Goal: Check status: Check status

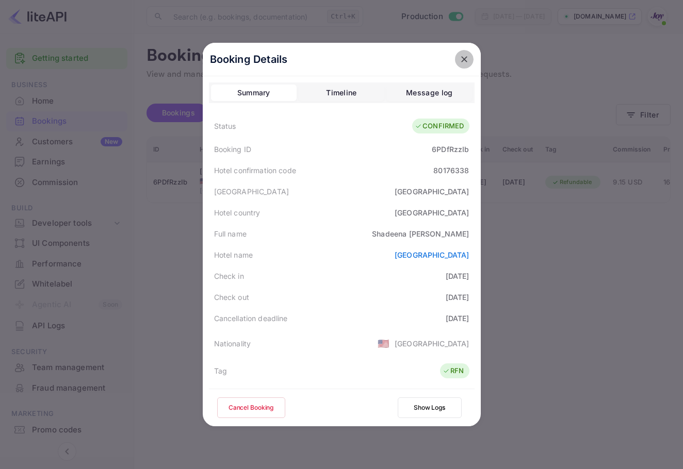
click at [459, 55] on icon "close" at bounding box center [464, 59] width 10 height 10
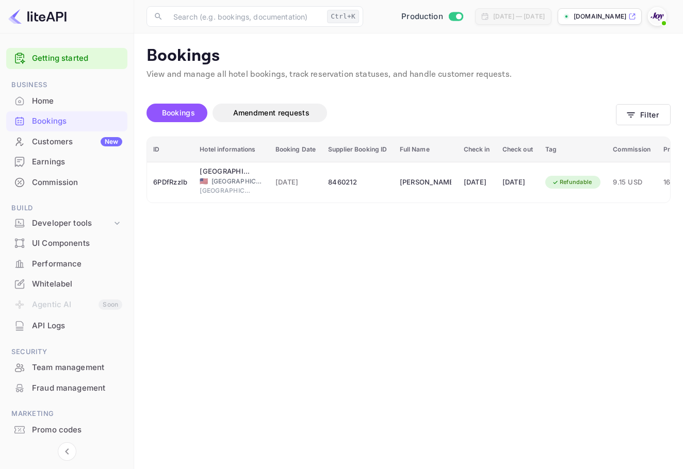
click at [672, 121] on main "Bookings View and manage all hotel bookings, track reservation statuses, and ha…" at bounding box center [408, 252] width 549 height 436
click at [661, 119] on button "Filter" at bounding box center [643, 114] width 55 height 21
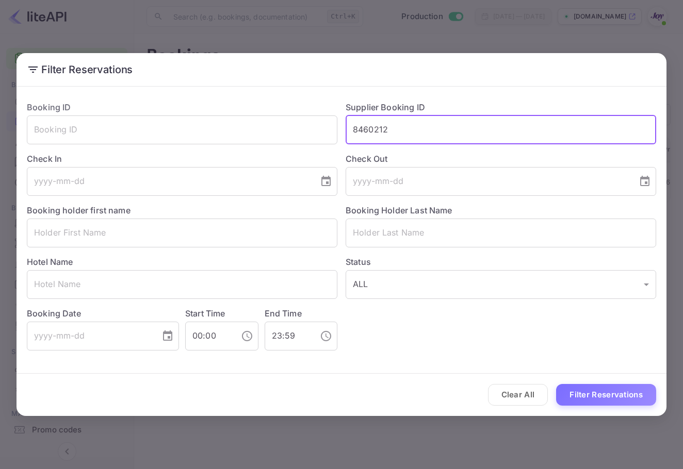
drag, startPoint x: 491, startPoint y: 134, endPoint x: 244, endPoint y: 108, distance: 248.3
click at [244, 108] on div "Booking ID ​ Supplier Booking ID 8460212 ​ Check In ​ Check Out ​ Booking holde…" at bounding box center [337, 222] width 637 height 258
paste input "982740"
type input "8982740"
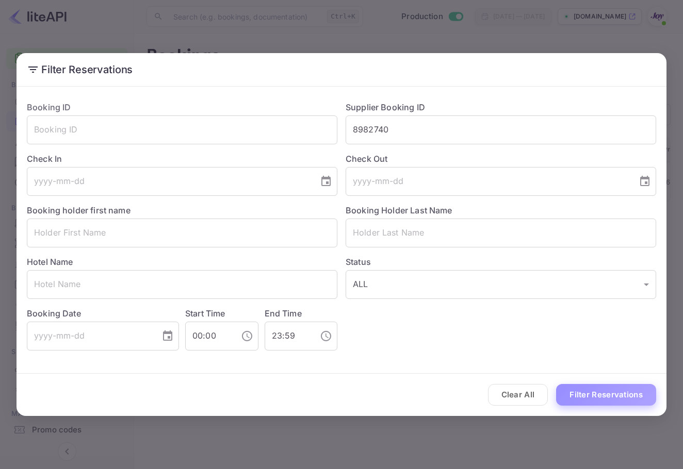
click at [644, 385] on button "Filter Reservations" at bounding box center [606, 395] width 100 height 22
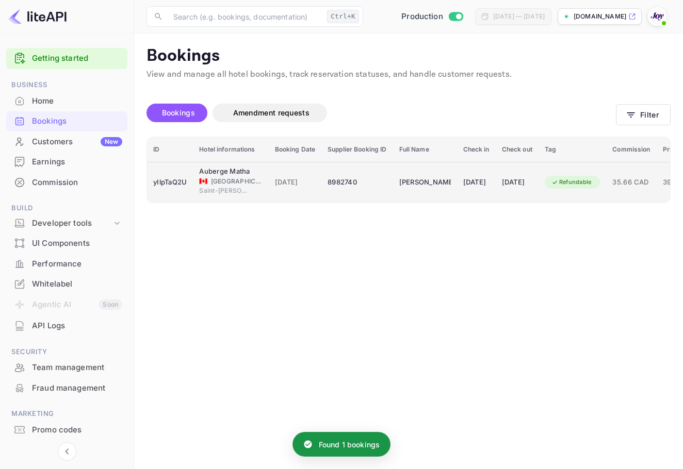
click at [379, 194] on td "8982740" at bounding box center [356, 182] width 71 height 41
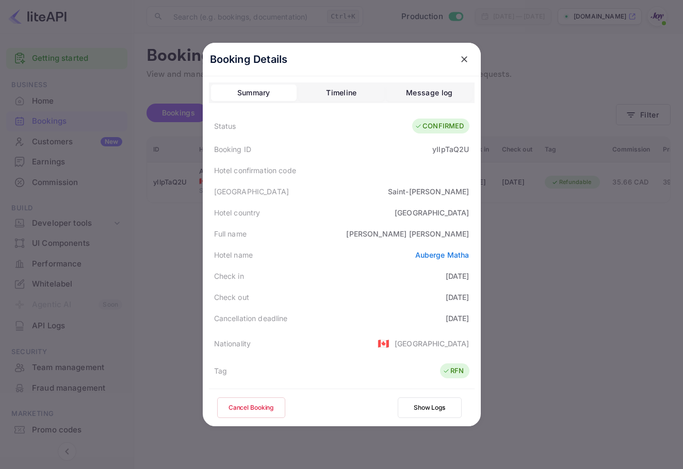
click at [455, 62] on button "close" at bounding box center [464, 59] width 19 height 19
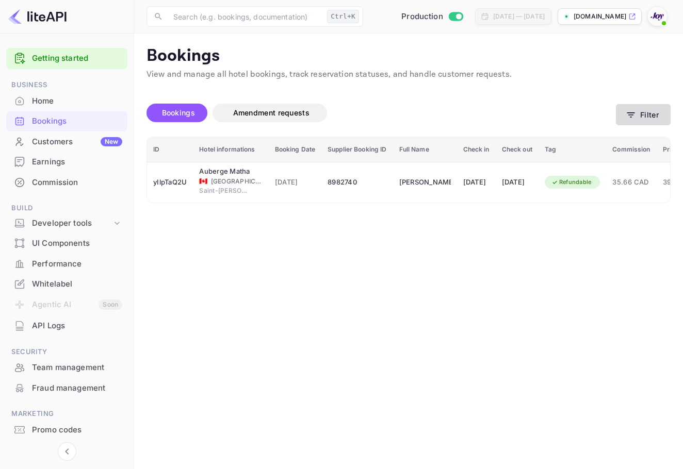
click at [627, 113] on icon "button" at bounding box center [630, 115] width 10 height 10
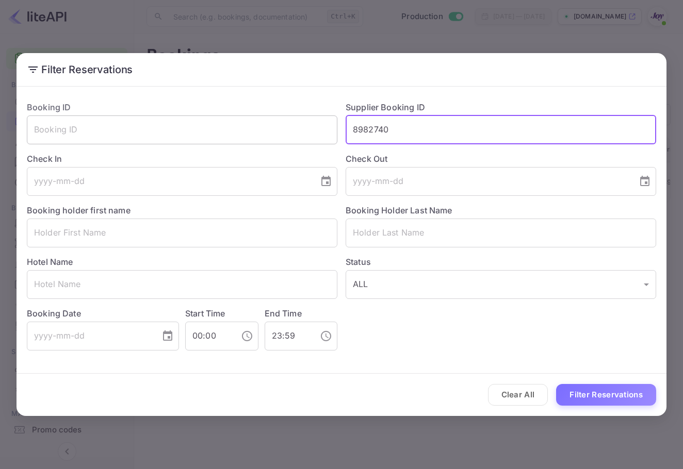
drag, startPoint x: 410, startPoint y: 130, endPoint x: 311, endPoint y: 118, distance: 100.3
click at [311, 118] on div "Booking ID ​ Supplier Booking ID 8982740 ​ Check In ​ Check Out ​ Booking holde…" at bounding box center [337, 222] width 637 height 258
paste input "Black"
type input "Black"
click at [607, 397] on button "Filter Reservations" at bounding box center [606, 395] width 100 height 22
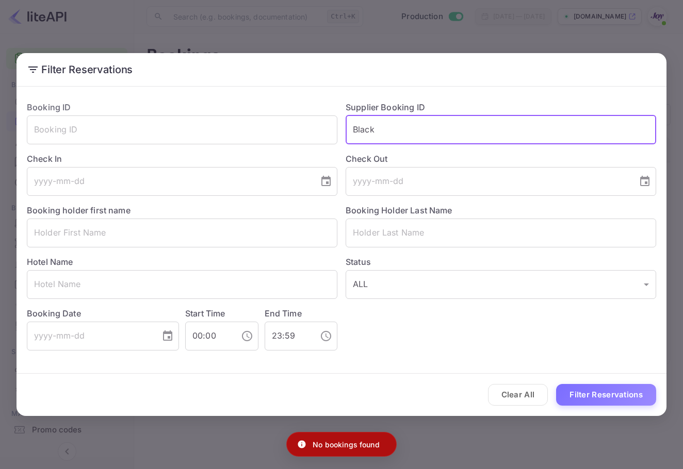
drag, startPoint x: 403, startPoint y: 116, endPoint x: 311, endPoint y: 112, distance: 92.4
click at [310, 112] on div "Booking ID ​ Supplier Booking ID Black ​ Check In ​ Check Out ​ Booking holder …" at bounding box center [337, 222] width 637 height 258
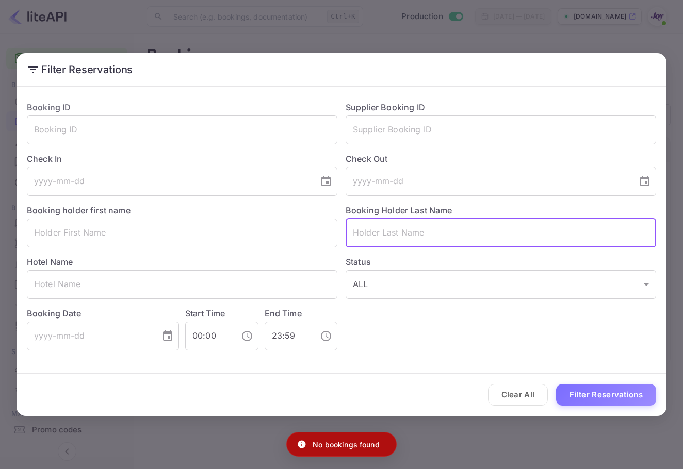
click at [387, 235] on input "text" at bounding box center [500, 233] width 310 height 29
paste input "Black"
type input "Black"
click at [589, 382] on div "Clear All Filter Reservations" at bounding box center [341, 395] width 650 height 43
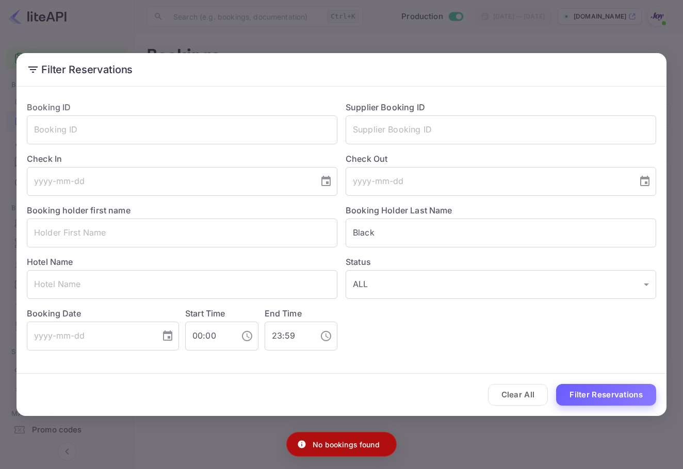
click at [591, 389] on button "Filter Reservations" at bounding box center [606, 395] width 100 height 22
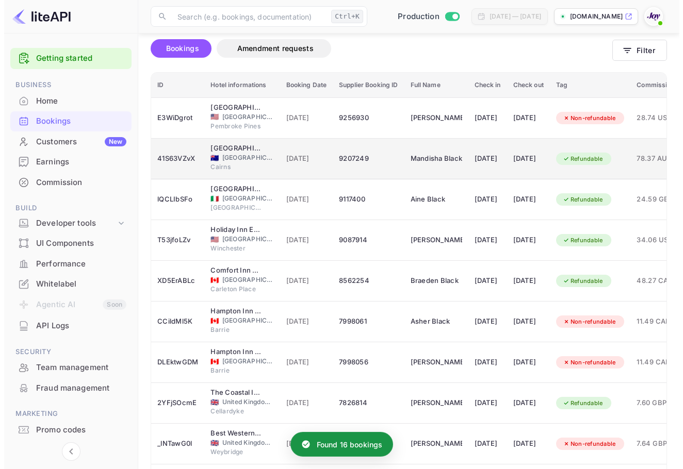
scroll to position [0, 0]
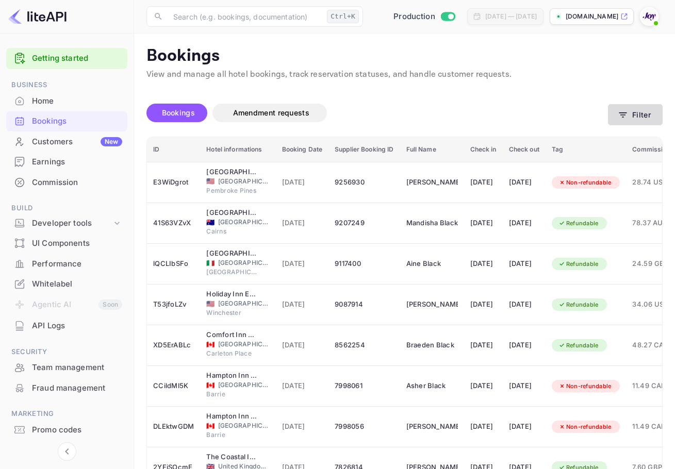
click at [633, 118] on button "Filter" at bounding box center [635, 114] width 55 height 21
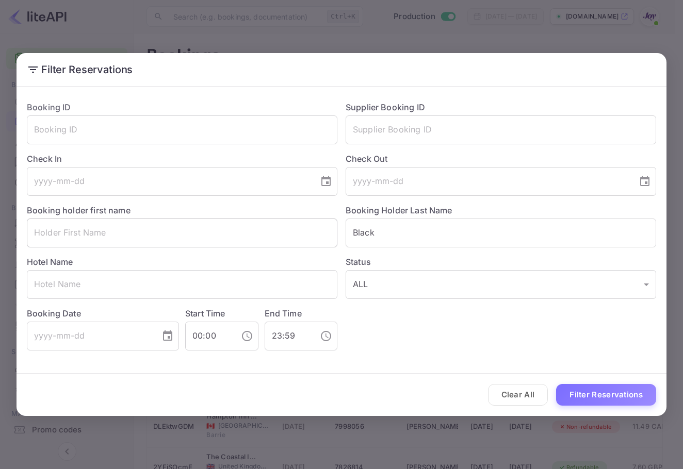
click at [165, 245] on input "text" at bounding box center [182, 233] width 310 height 29
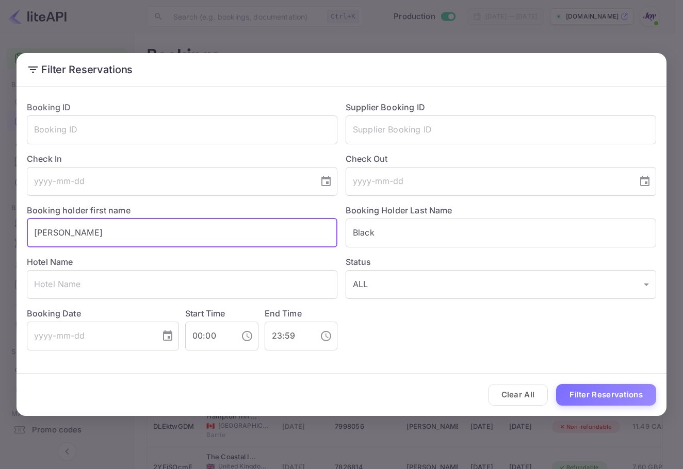
type input "[PERSON_NAME]"
click at [556, 384] on button "Filter Reservations" at bounding box center [606, 395] width 100 height 22
click at [467, 134] on input "text" at bounding box center [500, 129] width 310 height 29
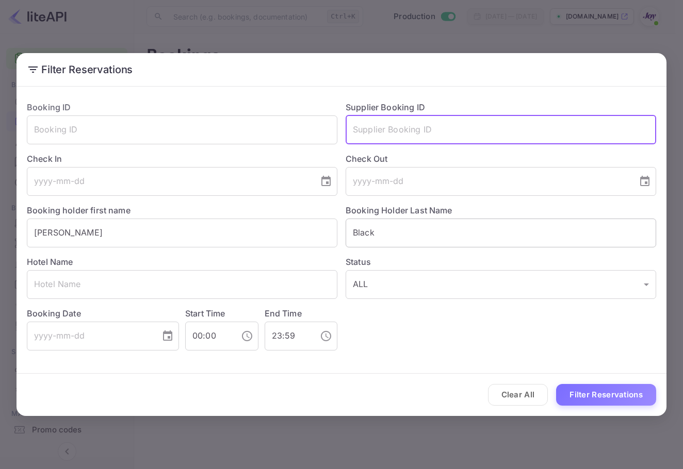
paste input "6991063"
type input "6991063"
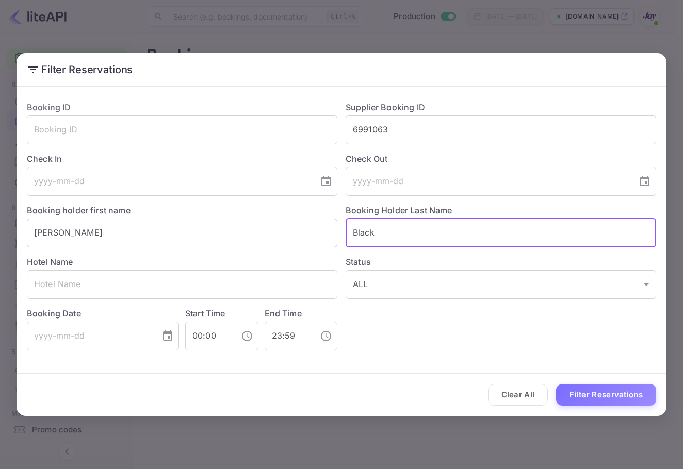
drag, startPoint x: 351, startPoint y: 230, endPoint x: 304, endPoint y: 218, distance: 48.4
click at [304, 218] on div "Booking ID ​ Supplier Booking ID 6991063 ​ Check In ​ Check Out ​ Booking holde…" at bounding box center [337, 222] width 637 height 258
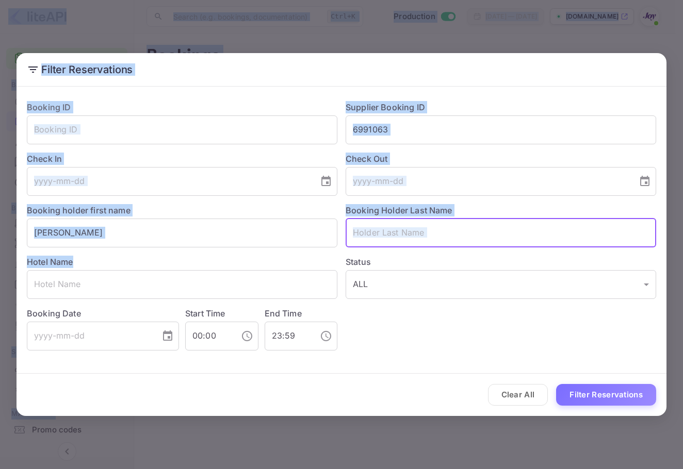
click at [0, 222] on div "Filter Reservations Booking ID ​ Supplier Booking ID 6991063 ​ Check In ​ Check…" at bounding box center [341, 234] width 683 height 469
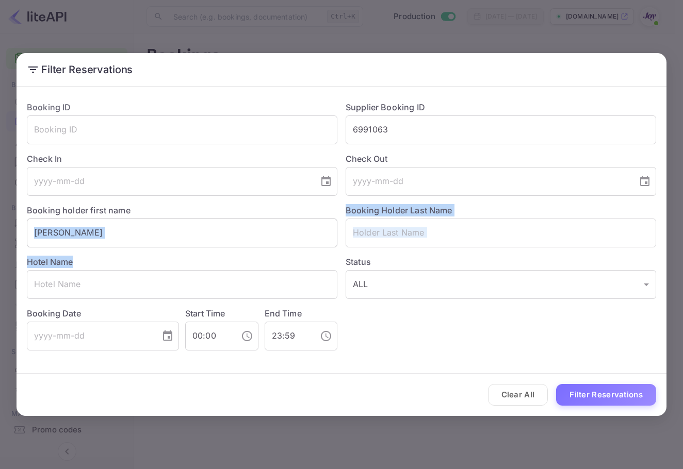
click at [157, 236] on input "[PERSON_NAME]" at bounding box center [182, 233] width 310 height 29
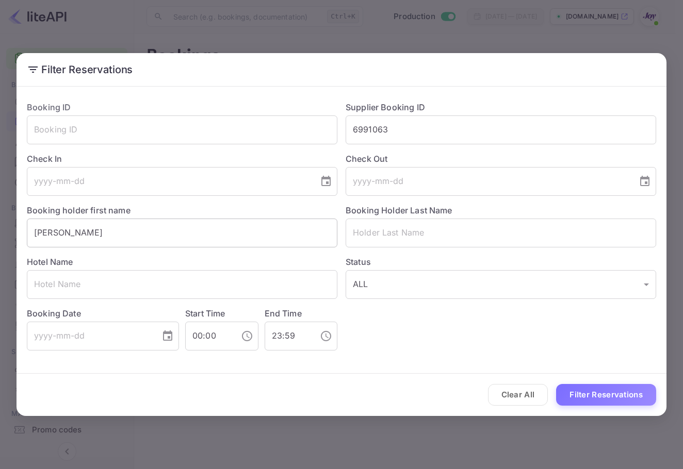
click at [157, 236] on input "[PERSON_NAME]" at bounding box center [182, 233] width 310 height 29
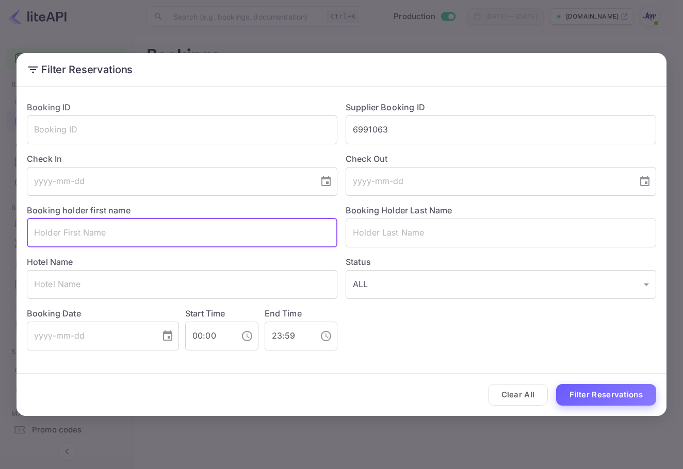
click at [594, 389] on button "Filter Reservations" at bounding box center [606, 395] width 100 height 22
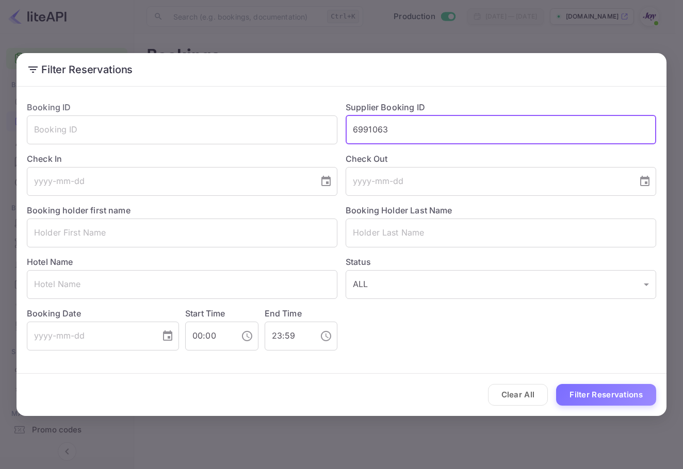
drag, startPoint x: 442, startPoint y: 133, endPoint x: 310, endPoint y: 113, distance: 133.0
click at [307, 111] on div "Booking ID ​ Supplier Booking ID 6991063 ​ Check In ​ Check Out ​ Booking holde…" at bounding box center [337, 222] width 637 height 258
paste input "8831477"
type input "8831477"
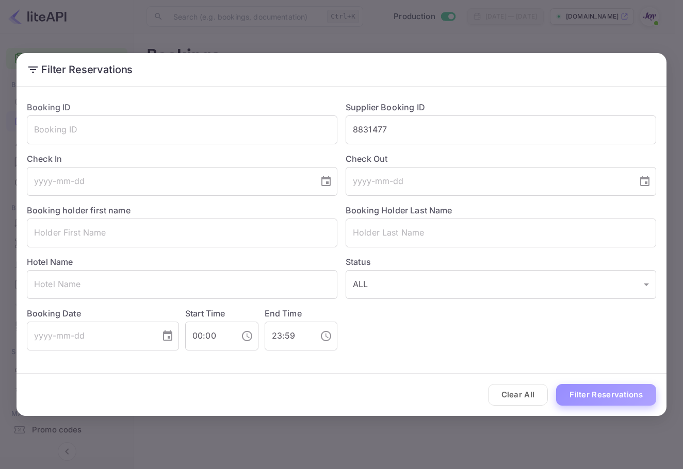
click at [623, 393] on button "Filter Reservations" at bounding box center [606, 395] width 100 height 22
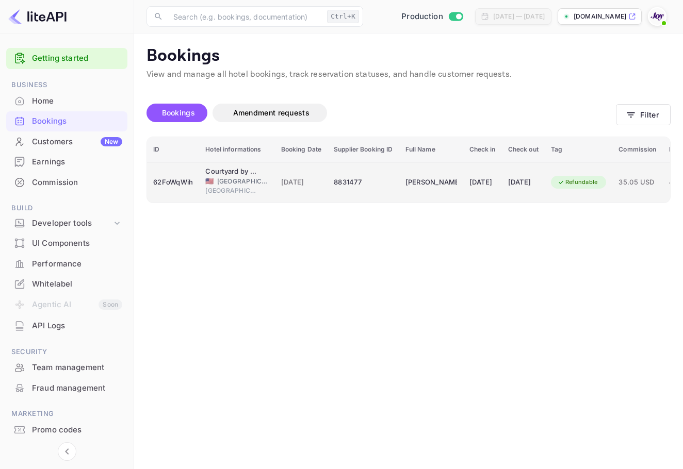
click at [425, 198] on td "[PERSON_NAME]" at bounding box center [431, 182] width 64 height 41
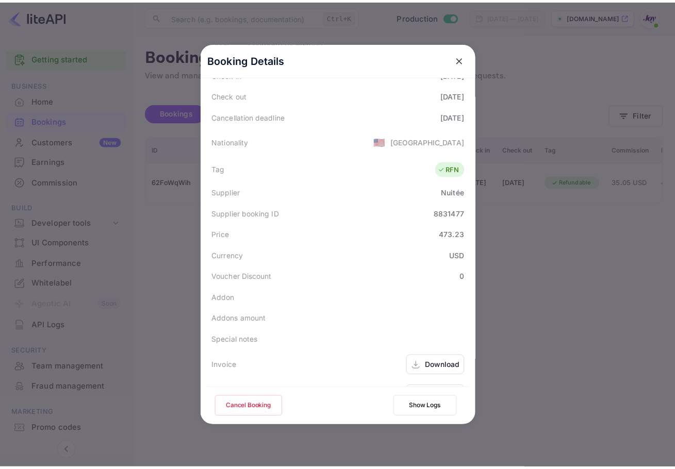
scroll to position [229, 0]
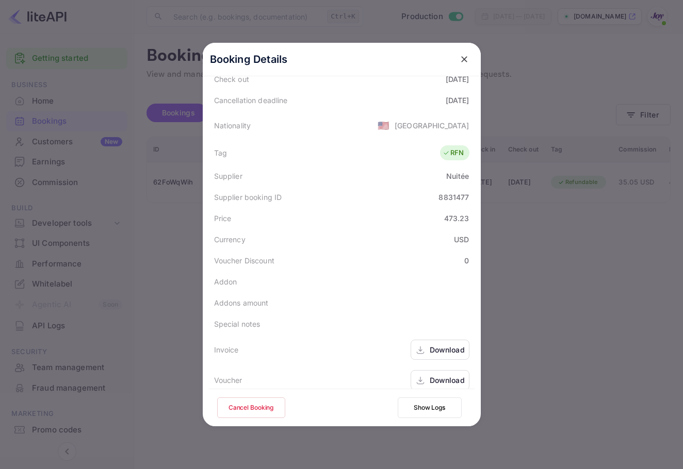
click at [443, 375] on div "Download" at bounding box center [446, 380] width 35 height 11
click at [459, 55] on icon "close" at bounding box center [464, 59] width 10 height 10
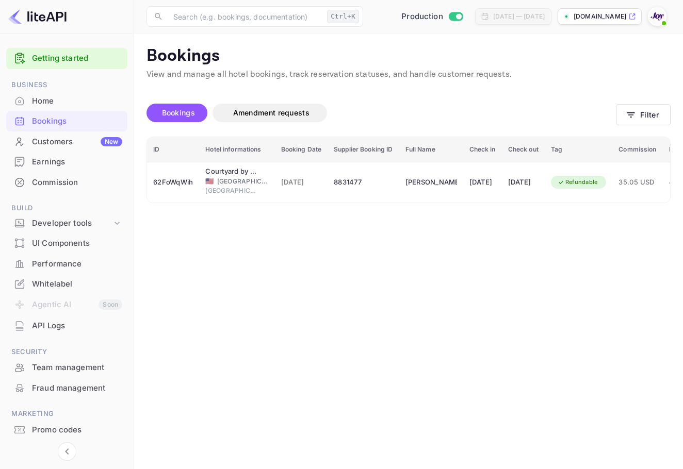
click at [662, 12] on img at bounding box center [657, 16] width 16 height 16
click at [442, 119] on div at bounding box center [341, 234] width 683 height 469
click at [669, 119] on button "Filter" at bounding box center [643, 114] width 55 height 21
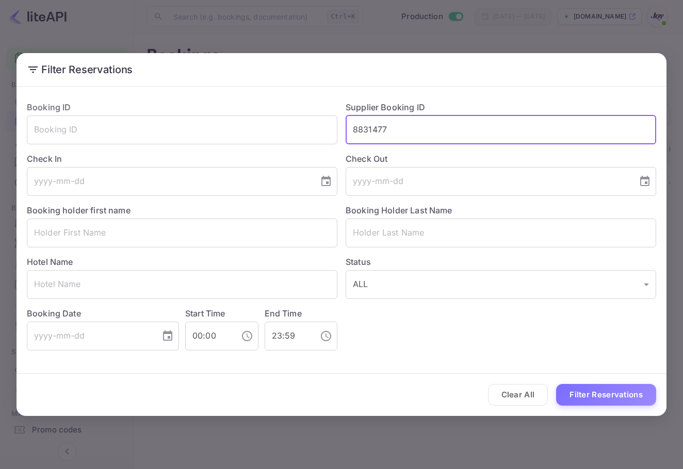
drag, startPoint x: 380, startPoint y: 126, endPoint x: 384, endPoint y: 140, distance: 14.4
click at [322, 126] on div "Booking ID ​ Supplier Booking ID 8831477 ​ Check In ​ Check Out ​ Booking holde…" at bounding box center [337, 222] width 637 height 258
paste input "904696"
click at [611, 395] on button "Filter Reservations" at bounding box center [606, 395] width 100 height 22
drag, startPoint x: 507, startPoint y: 124, endPoint x: 257, endPoint y: 110, distance: 249.9
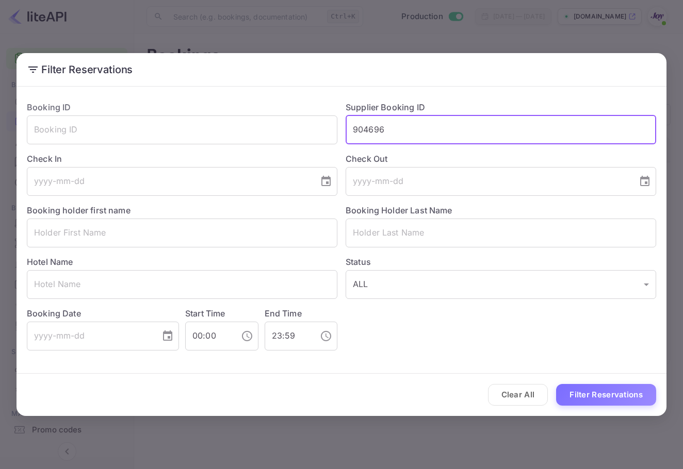
click at [257, 110] on div "Booking ID ​ Supplier Booking ID 904696 ​ Check In ​ Check Out ​ Booking holder…" at bounding box center [337, 222] width 637 height 258
paste input "1"
type input "9046961"
click at [622, 403] on button "Filter Reservations" at bounding box center [606, 395] width 100 height 22
drag, startPoint x: 400, startPoint y: 126, endPoint x: 344, endPoint y: 52, distance: 92.9
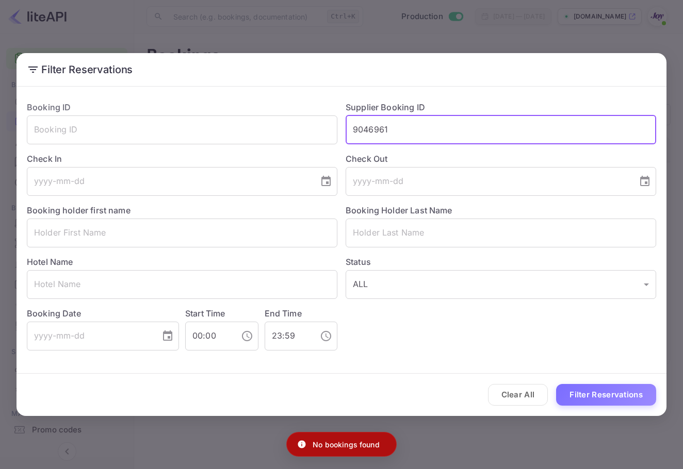
click at [338, 127] on div "Supplier Booking ID 9046961 ​" at bounding box center [496, 119] width 319 height 52
click at [428, 136] on input "9046961" at bounding box center [500, 129] width 310 height 29
click at [417, 231] on input "text" at bounding box center [500, 233] width 310 height 29
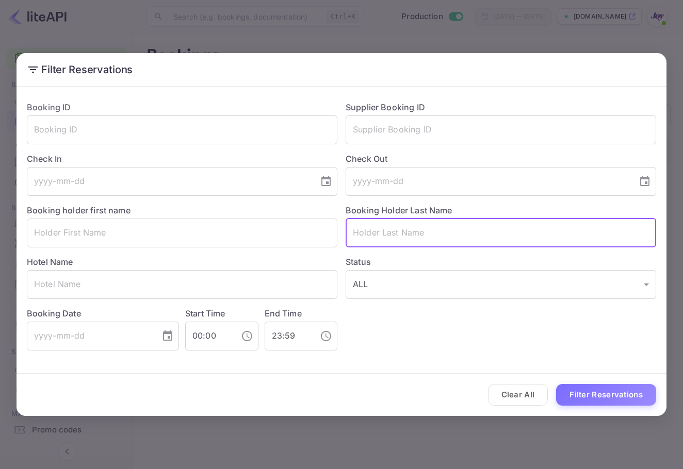
paste input "[PERSON_NAME]"
type input "[PERSON_NAME]"
click at [627, 405] on button "Filter Reservations" at bounding box center [606, 395] width 100 height 22
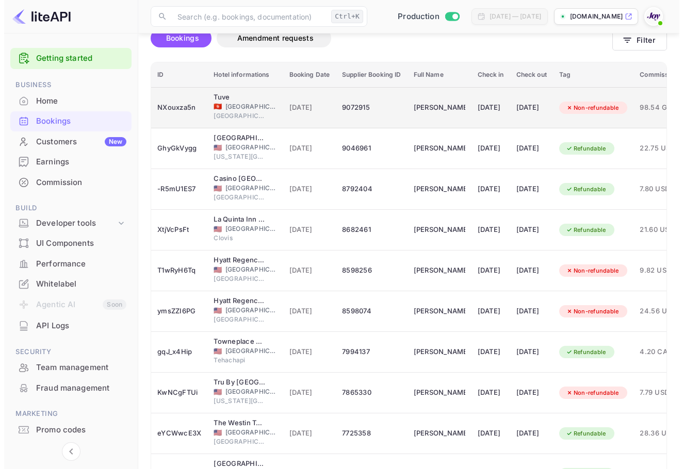
scroll to position [0, 0]
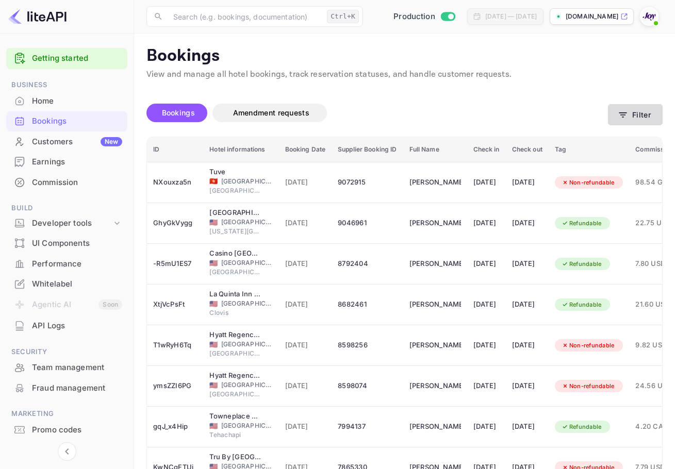
click at [630, 116] on button "Filter" at bounding box center [635, 114] width 55 height 21
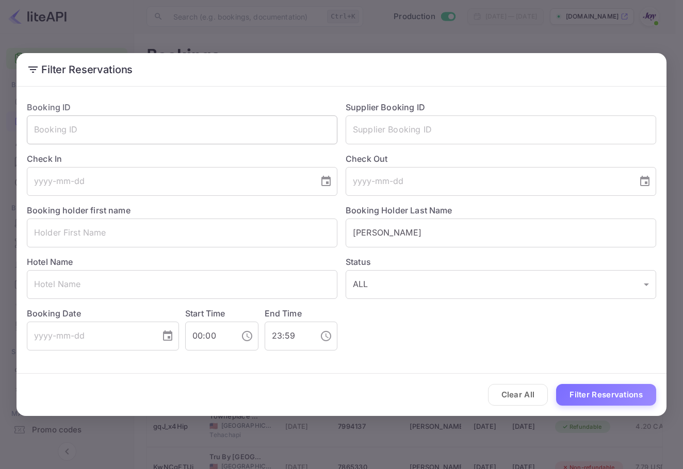
click at [173, 140] on input "text" at bounding box center [182, 129] width 310 height 29
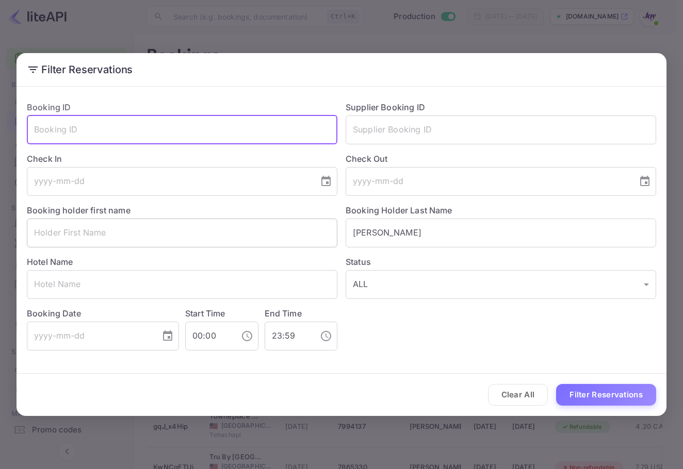
click at [241, 226] on input "text" at bounding box center [182, 233] width 310 height 29
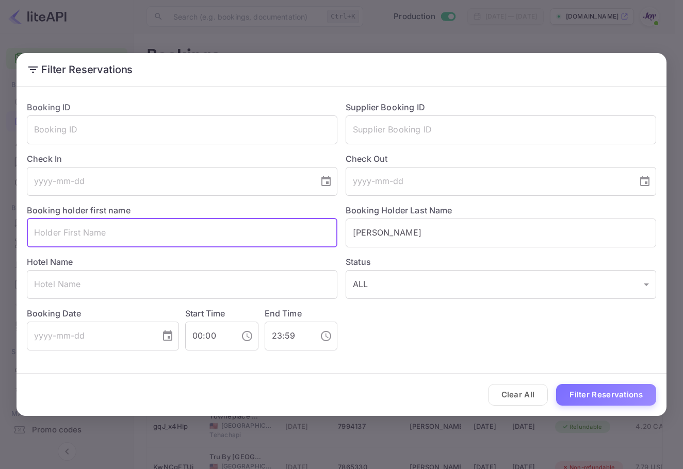
paste input "[PERSON_NAME]"
type input "[PERSON_NAME]"
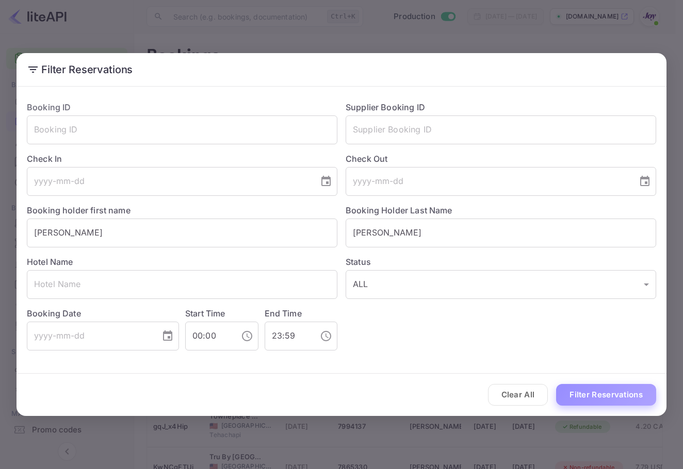
click at [614, 391] on button "Filter Reservations" at bounding box center [606, 395] width 100 height 22
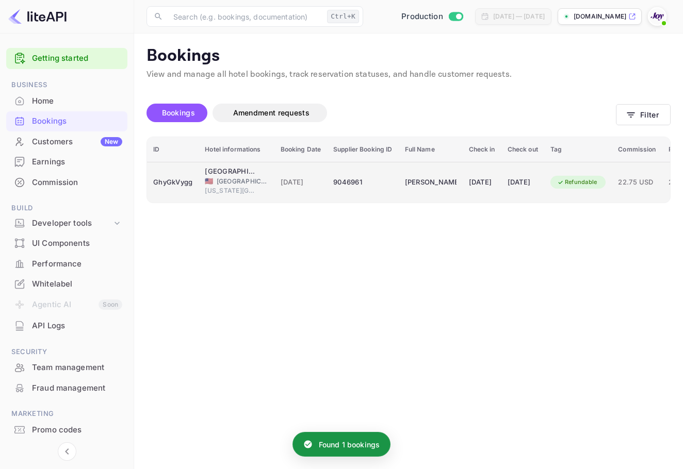
click at [487, 187] on div "[DATE]" at bounding box center [482, 182] width 26 height 16
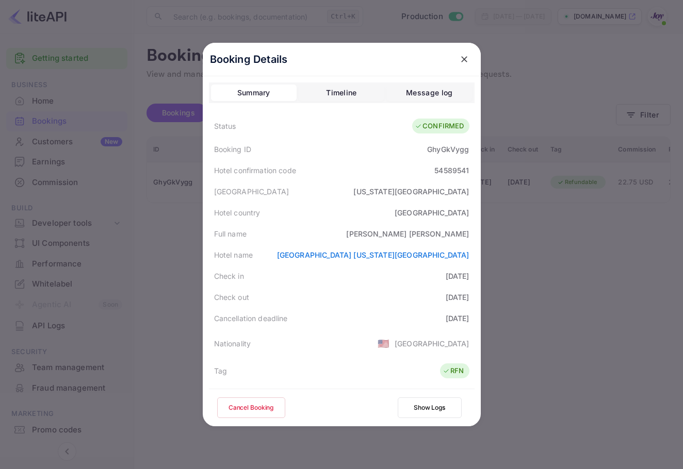
click at [459, 63] on icon "close" at bounding box center [464, 59] width 10 height 10
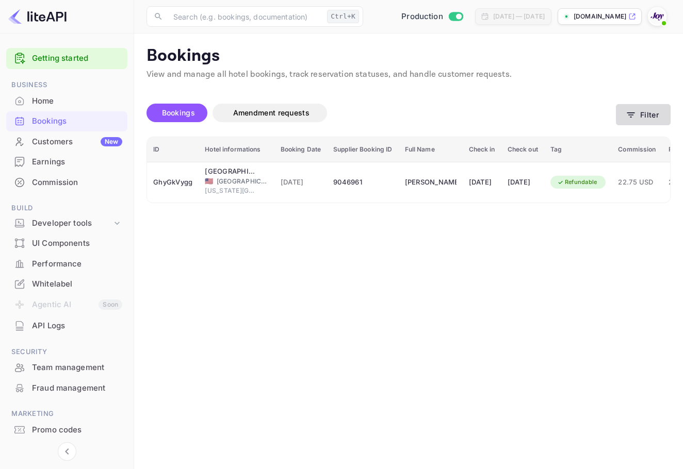
click at [644, 119] on button "Filter" at bounding box center [643, 114] width 55 height 21
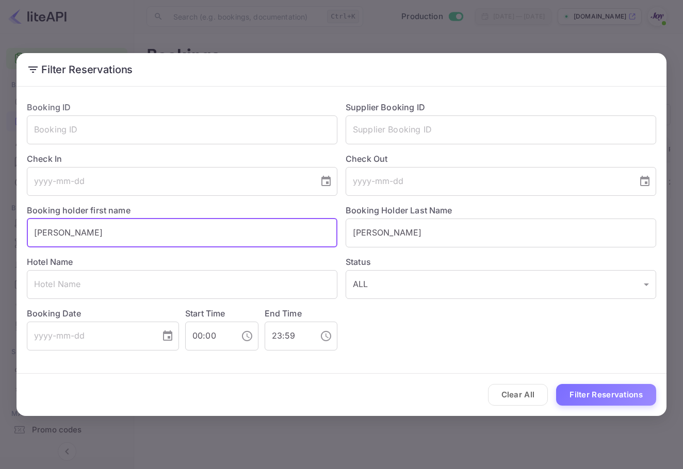
drag, startPoint x: 222, startPoint y: 233, endPoint x: -1, endPoint y: 200, distance: 224.6
click at [0, 200] on html "Getting started Business Home Bookings Customers New Earnings Commission Build …" at bounding box center [341, 234] width 683 height 469
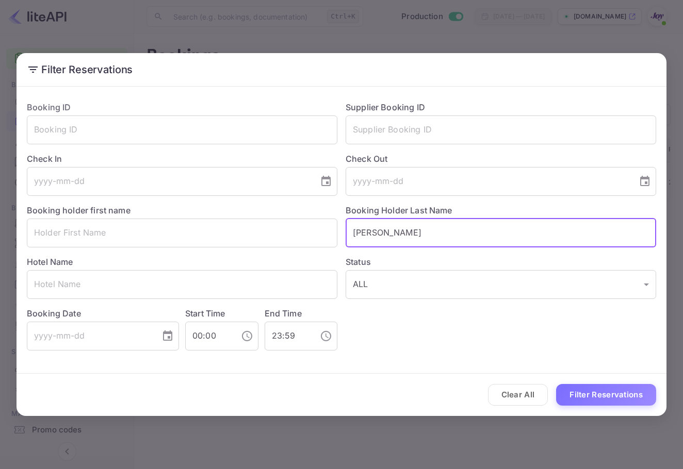
drag, startPoint x: 436, startPoint y: 233, endPoint x: 240, endPoint y: 216, distance: 196.1
click at [236, 217] on div "Booking ID ​ Supplier Booking ID ​ Check In ​ Check Out ​ Booking holder first …" at bounding box center [337, 222] width 637 height 258
click at [376, 132] on input "text" at bounding box center [500, 129] width 310 height 29
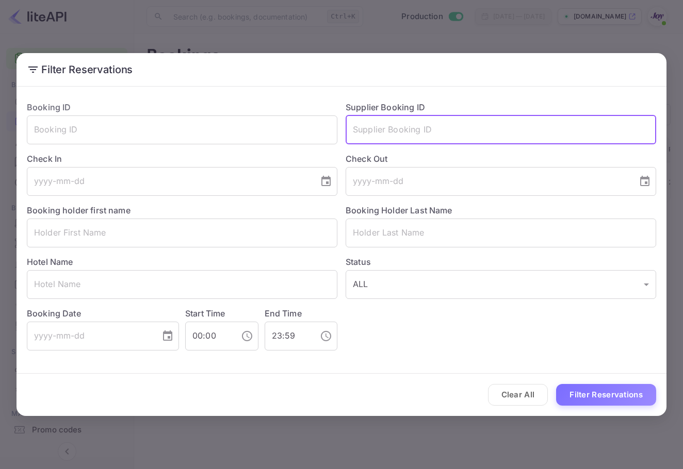
paste input "8781250"
type input "8781250"
click at [642, 387] on button "Filter Reservations" at bounding box center [606, 395] width 100 height 22
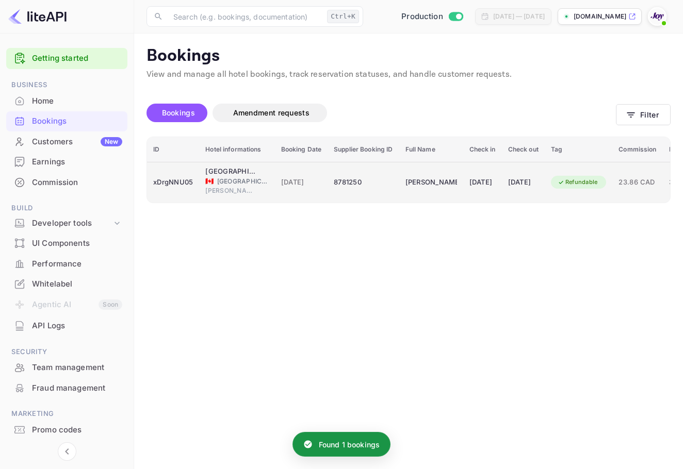
click at [429, 191] on td "[PERSON_NAME]" at bounding box center [431, 182] width 64 height 41
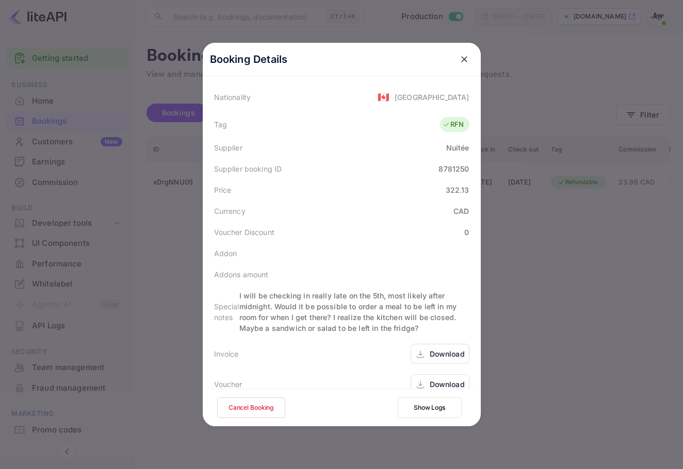
scroll to position [258, 0]
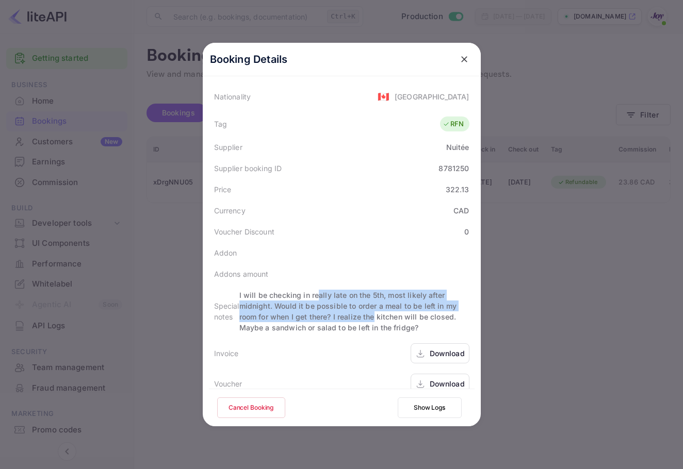
drag, startPoint x: 312, startPoint y: 287, endPoint x: 370, endPoint y: 301, distance: 58.9
click at [370, 301] on div "I will be checking in really late on the 5th, most likely after midnight. Would…" at bounding box center [354, 311] width 230 height 43
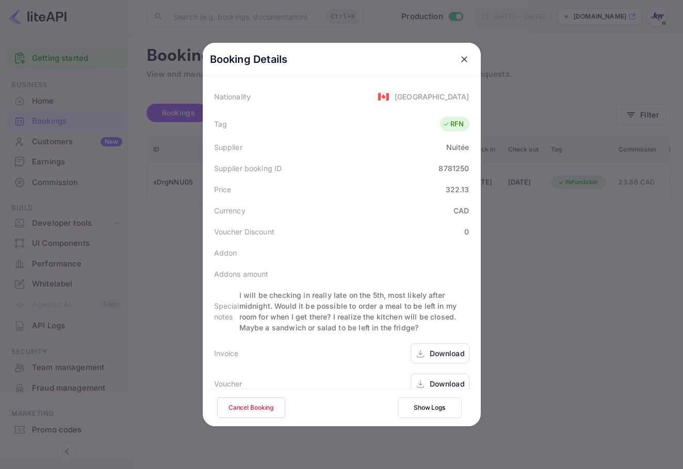
click at [375, 290] on div "I will be checking in really late on the 5th, most likely after midnight. Would…" at bounding box center [354, 311] width 230 height 43
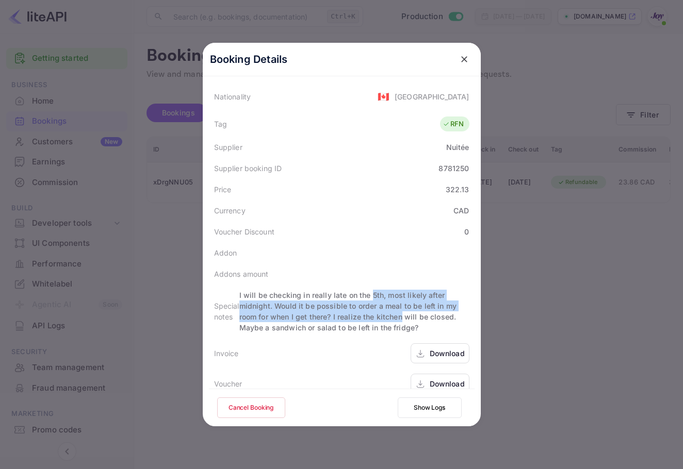
drag, startPoint x: 375, startPoint y: 281, endPoint x: 379, endPoint y: 307, distance: 25.6
click at [379, 307] on div "I will be checking in really late on the 5th, most likely after midnight. Would…" at bounding box center [354, 311] width 230 height 43
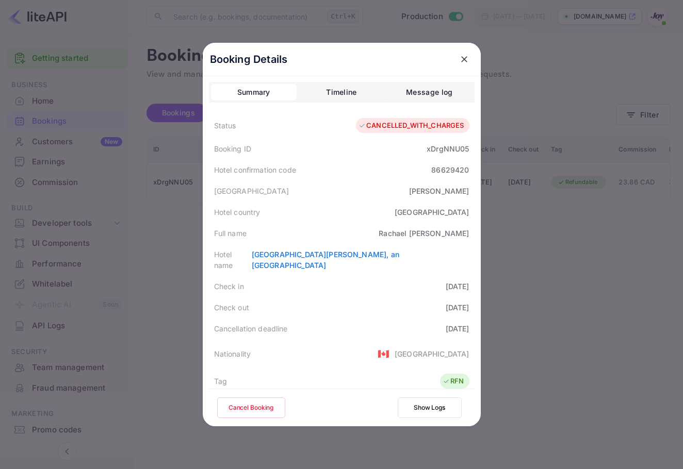
scroll to position [0, 0]
drag, startPoint x: 359, startPoint y: 129, endPoint x: 399, endPoint y: 132, distance: 39.8
click at [399, 132] on div "CANCELLED_WITH_CHARGES" at bounding box center [412, 126] width 113 height 15
click at [400, 132] on div "CANCELLED_WITH_CHARGES" at bounding box center [412, 126] width 113 height 15
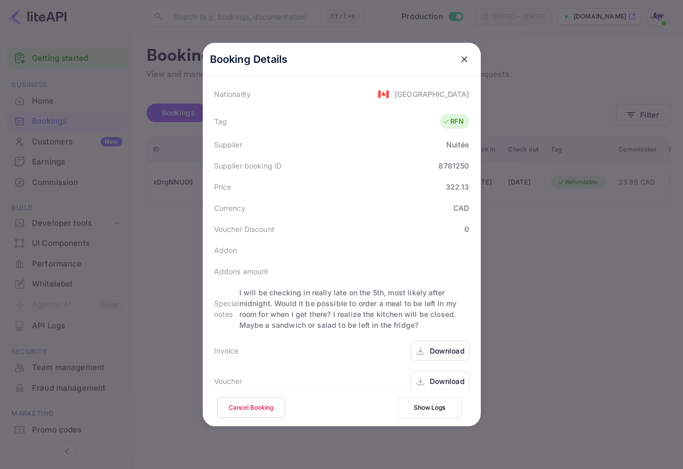
scroll to position [261, 0]
click at [433, 375] on div "Download" at bounding box center [446, 380] width 35 height 11
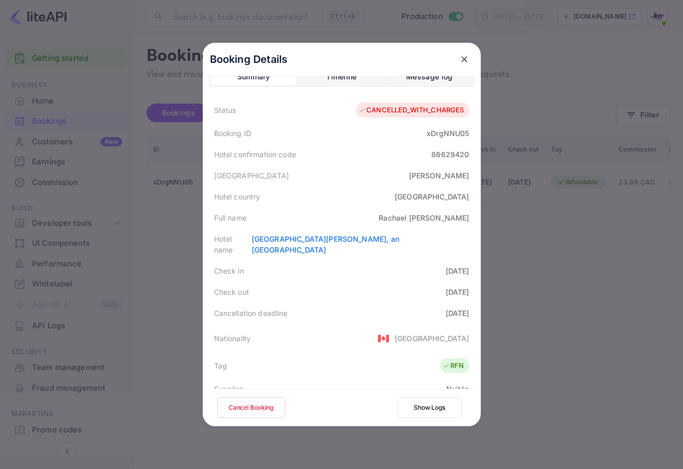
scroll to position [4, 0]
